Goal: Transaction & Acquisition: Purchase product/service

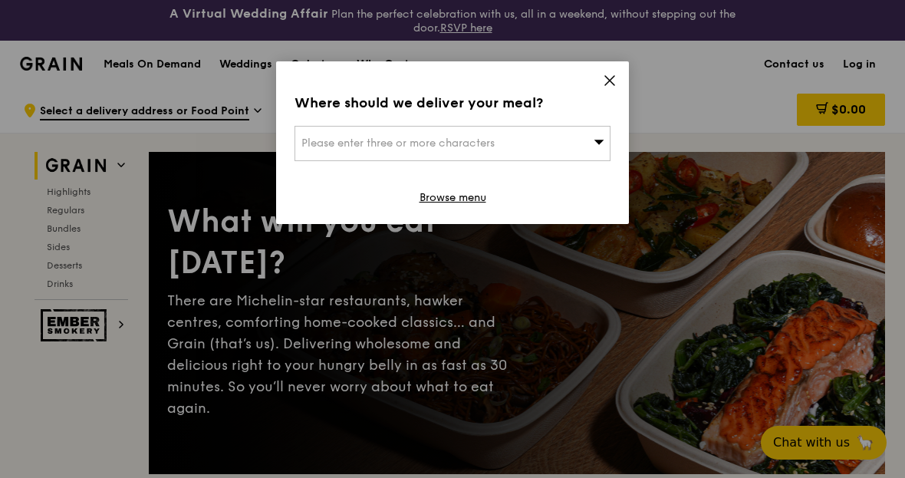
click at [608, 85] on icon at bounding box center [610, 81] width 14 height 14
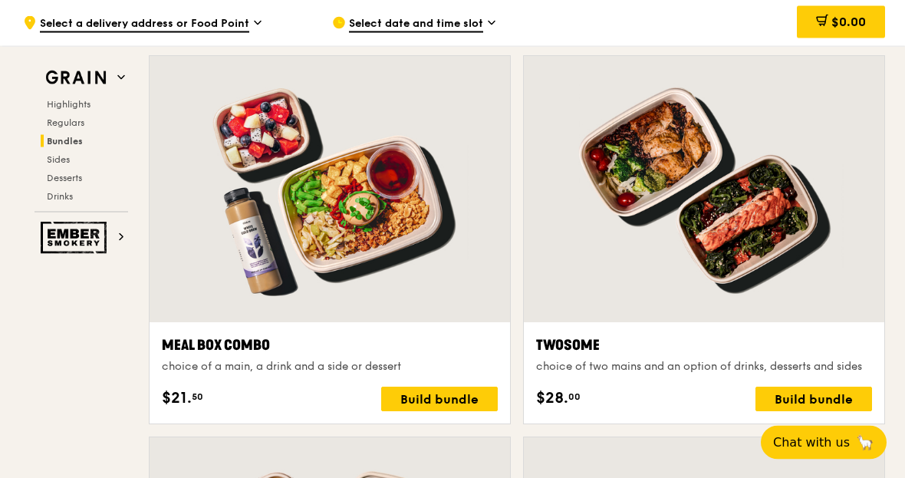
scroll to position [2312, 0]
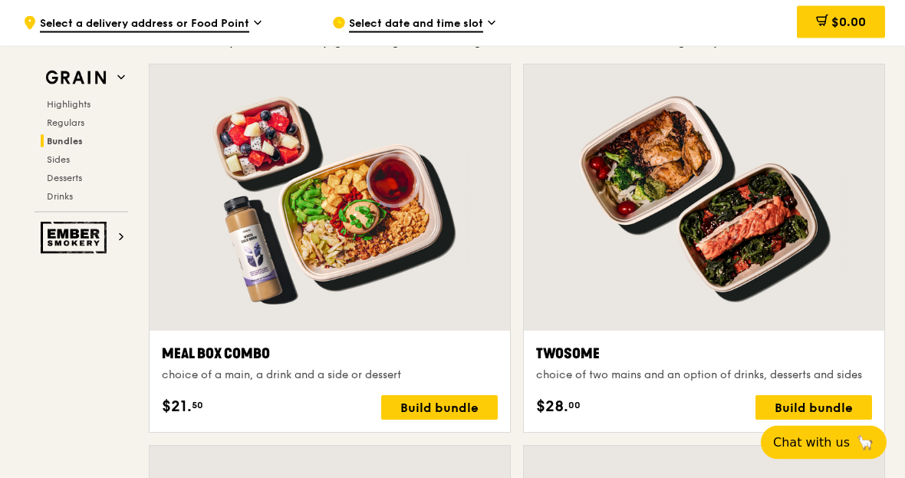
click at [446, 420] on div "Build bundle" at bounding box center [439, 408] width 117 height 25
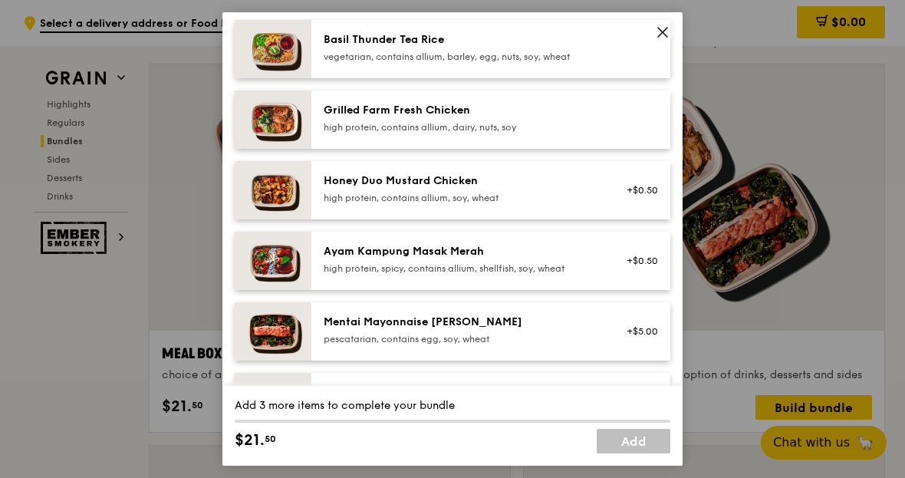
scroll to position [362, 0]
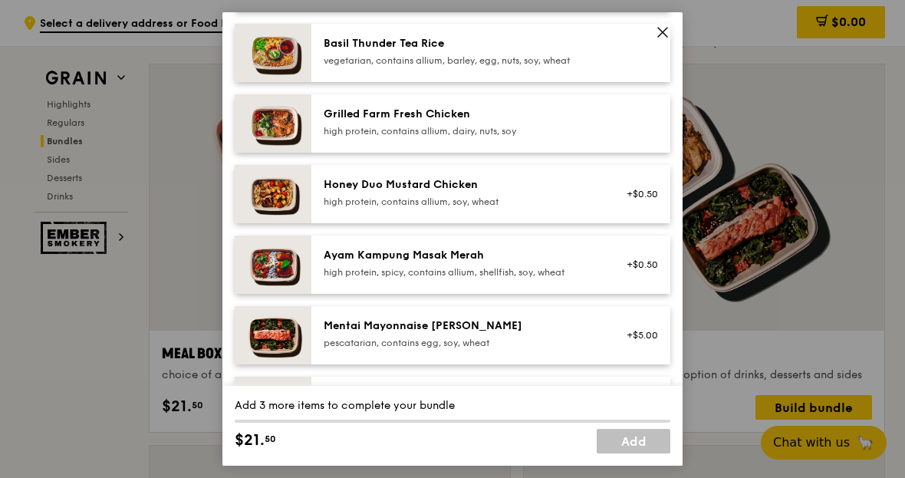
click at [598, 193] on div "Honey Duo Mustard Chicken" at bounding box center [461, 184] width 275 height 15
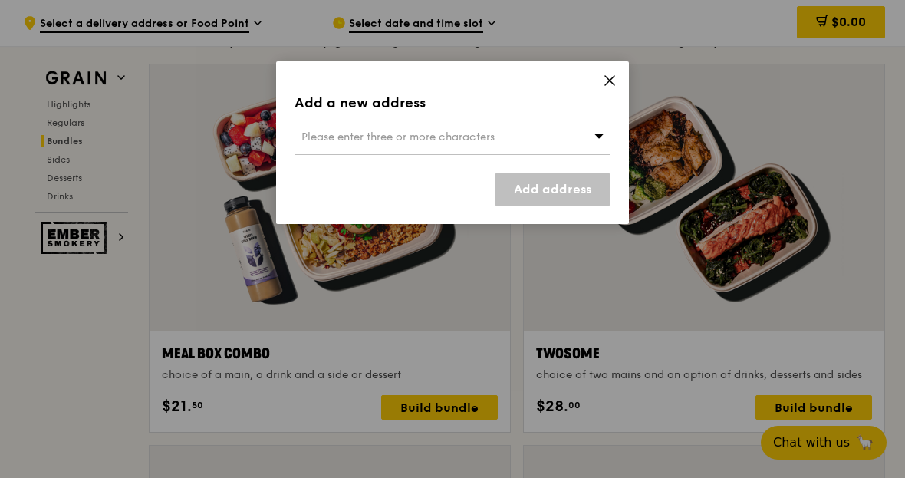
click at [595, 137] on icon at bounding box center [599, 136] width 11 height 12
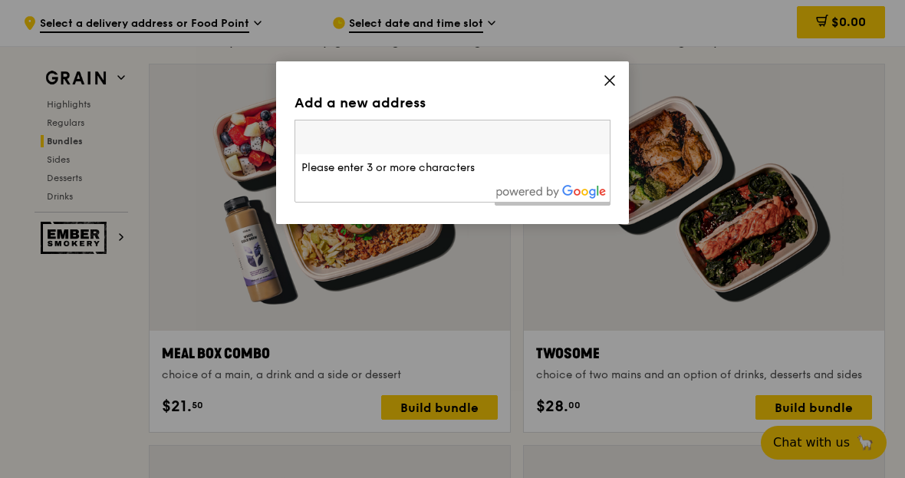
type input "&"
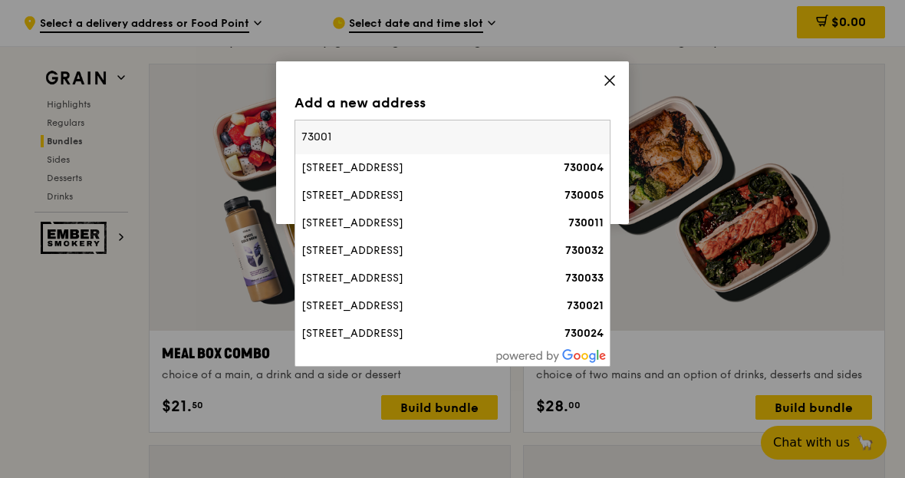
type input "730013"
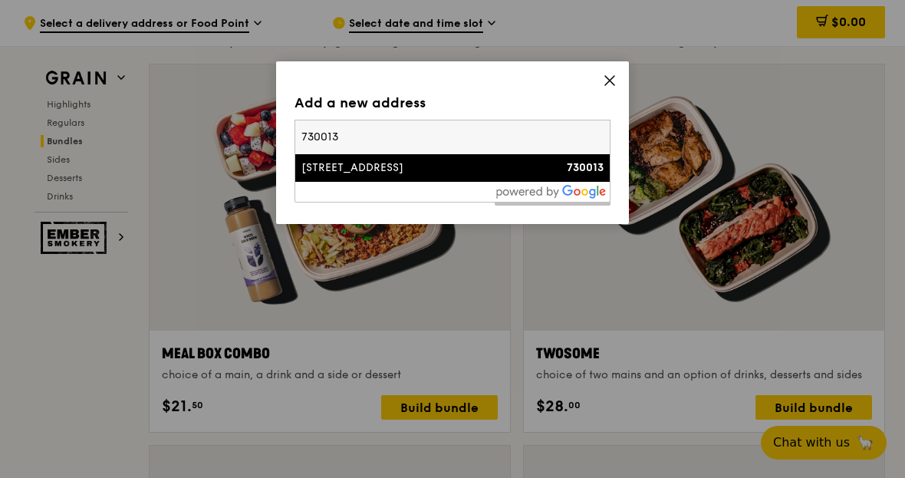
click at [481, 171] on div "[STREET_ADDRESS]" at bounding box center [415, 167] width 227 height 15
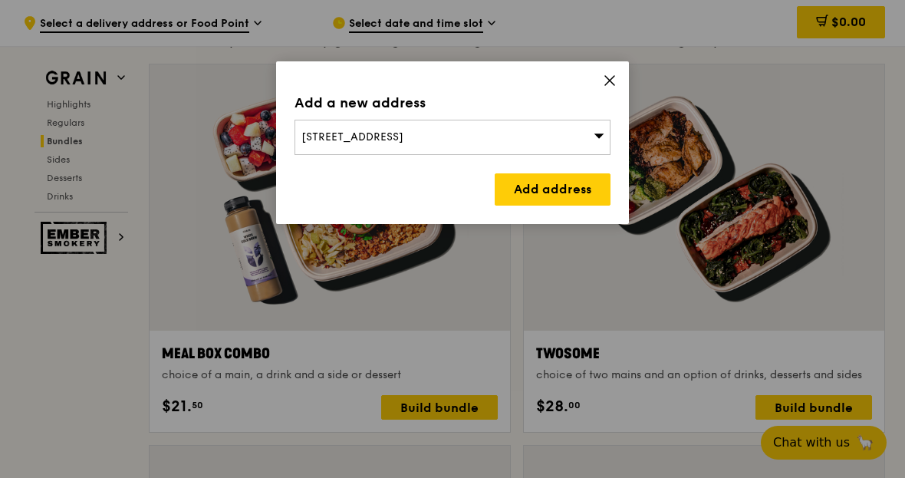
click at [545, 195] on link "Add address" at bounding box center [553, 189] width 116 height 32
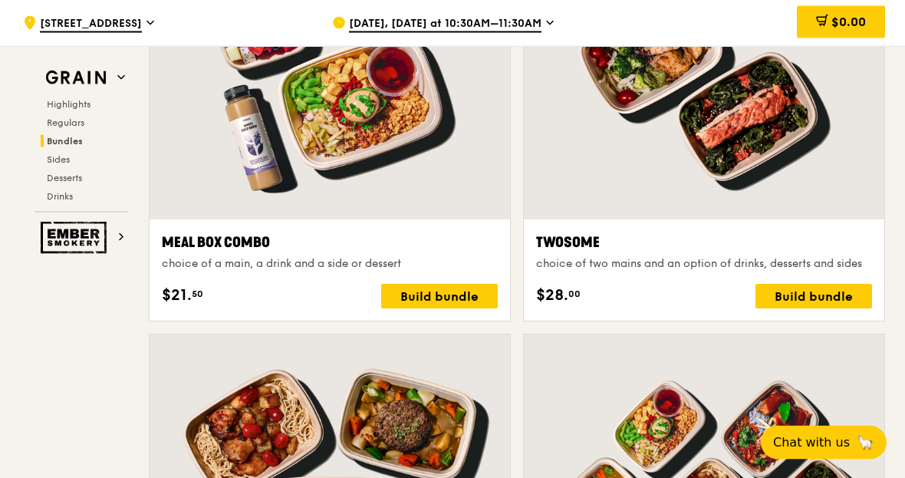
scroll to position [2428, 0]
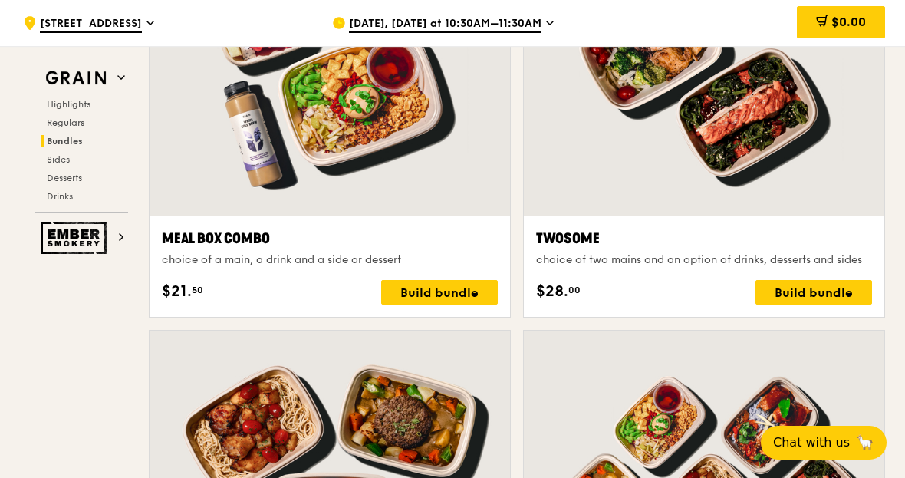
click at [826, 289] on div "Build bundle" at bounding box center [814, 292] width 117 height 25
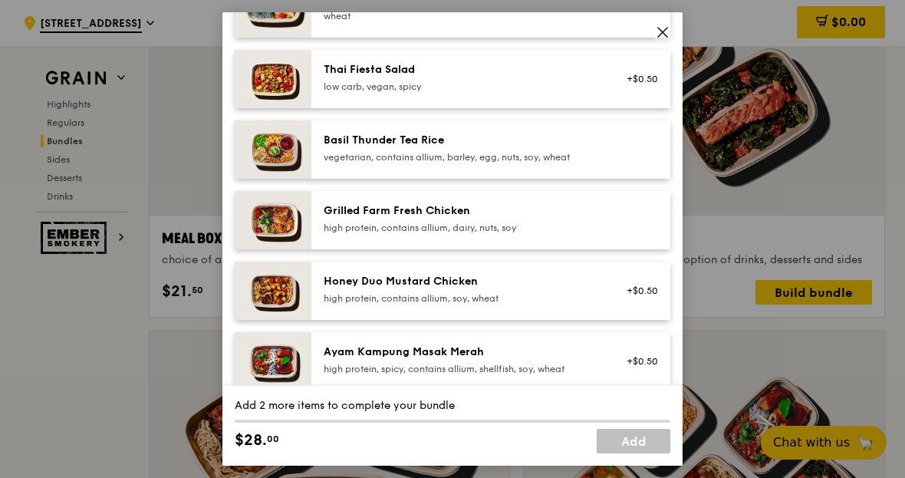
scroll to position [273, 0]
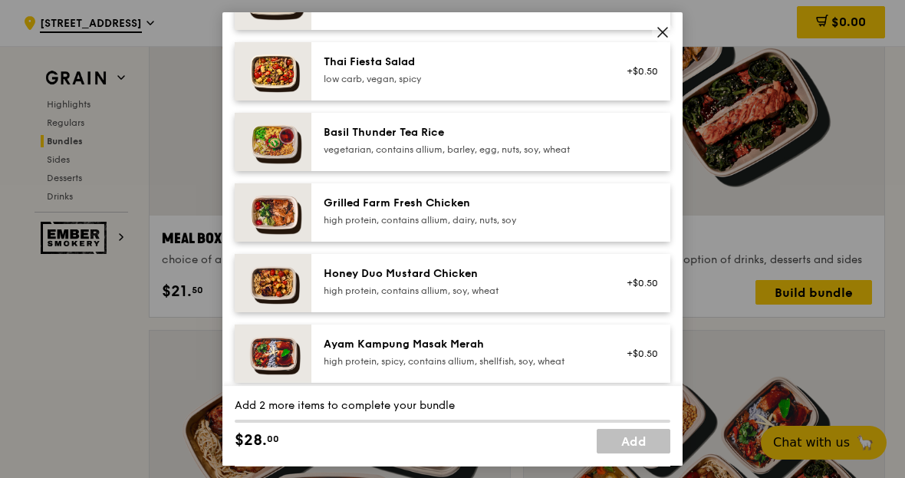
click at [616, 295] on div "+$0.50" at bounding box center [637, 283] width 59 height 34
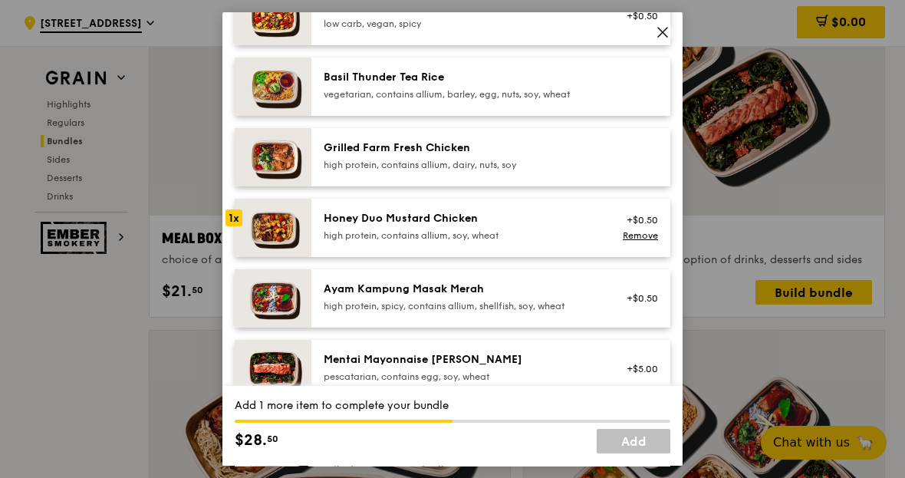
scroll to position [329, 0]
click at [585, 382] on div "Mentai Mayonnaise [PERSON_NAME] pescatarian, contains egg, soy, wheat" at bounding box center [461, 366] width 275 height 31
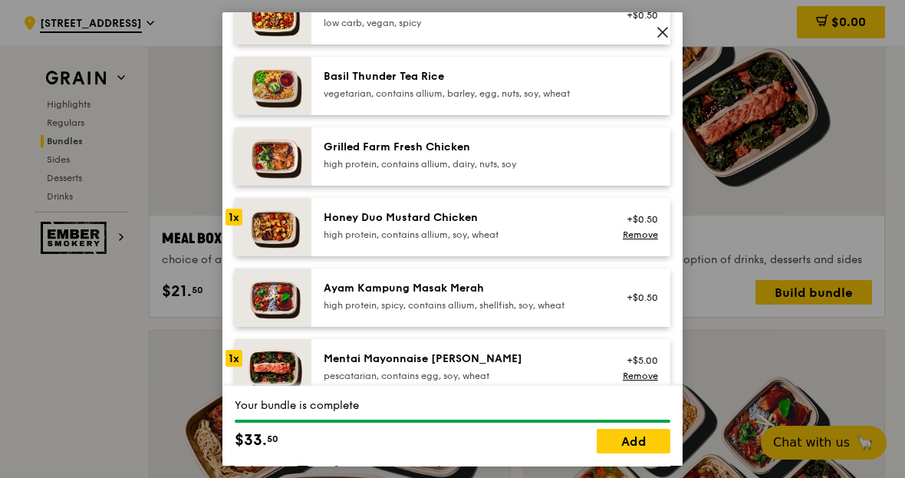
click at [643, 453] on link "Add" at bounding box center [634, 441] width 74 height 25
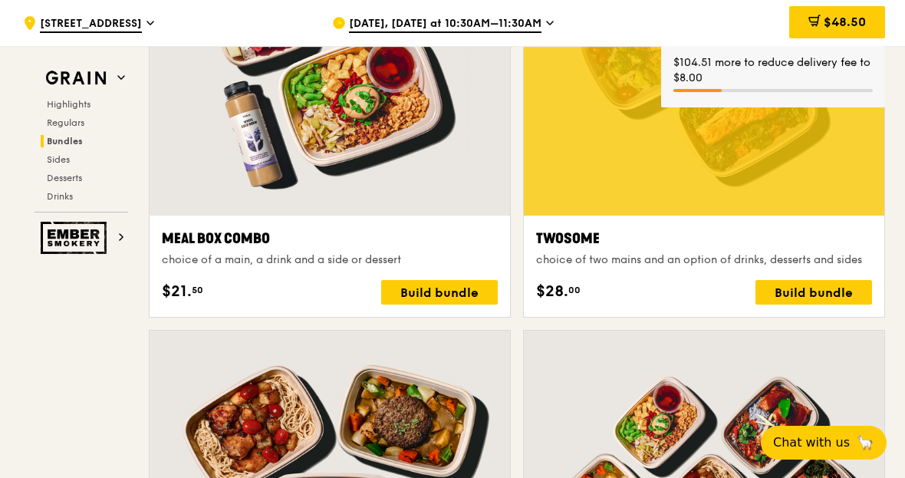
click at [838, 21] on span "$48.50" at bounding box center [845, 22] width 42 height 15
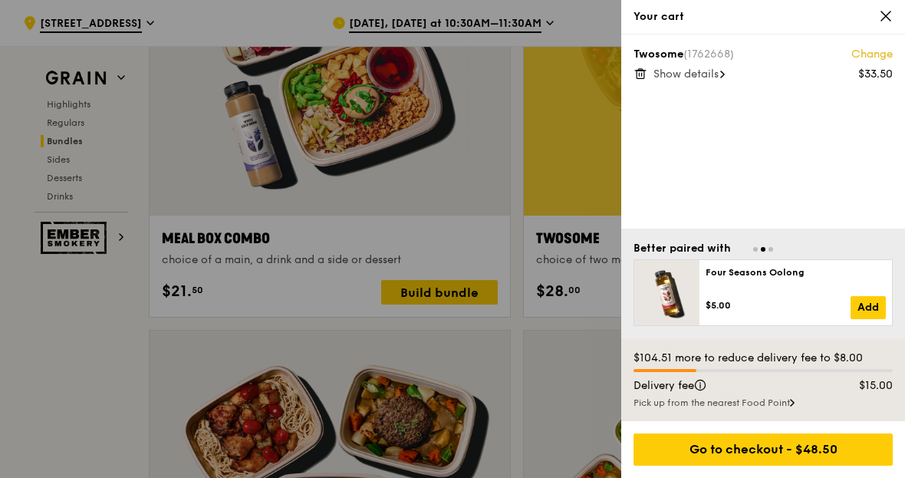
click at [892, 9] on icon at bounding box center [886, 16] width 14 height 14
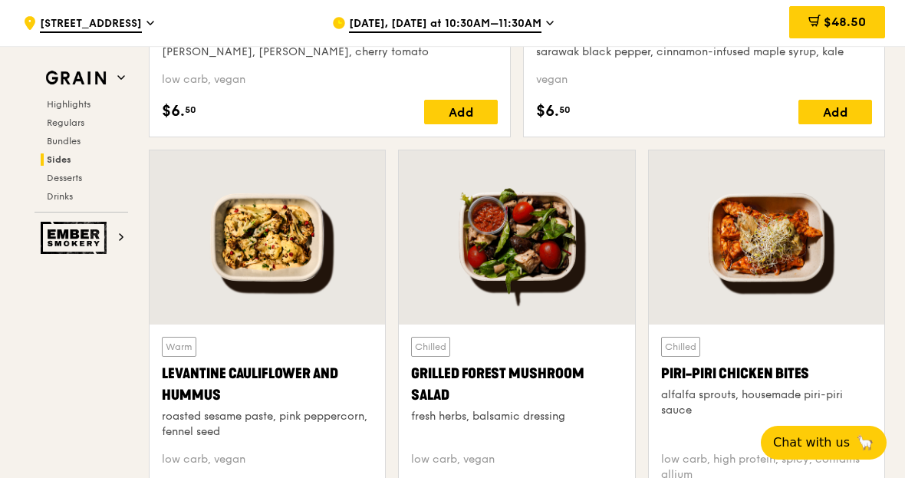
scroll to position [3865, 0]
